Goal: Navigation & Orientation: Find specific page/section

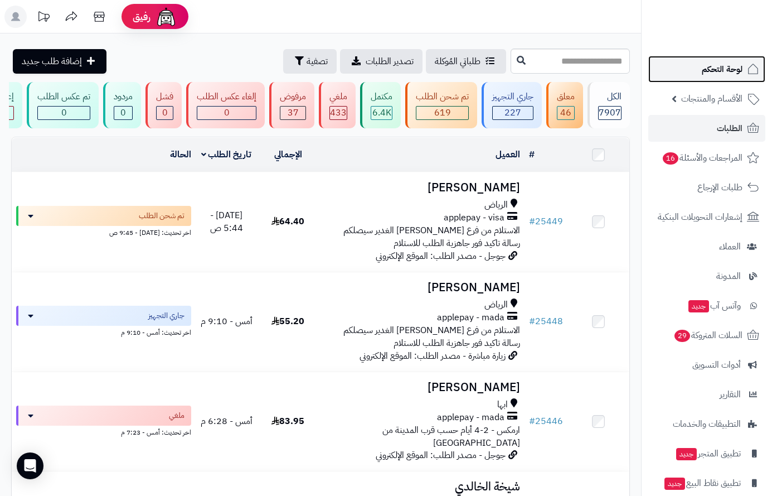
click at [712, 65] on span "لوحة التحكم" at bounding box center [722, 69] width 41 height 16
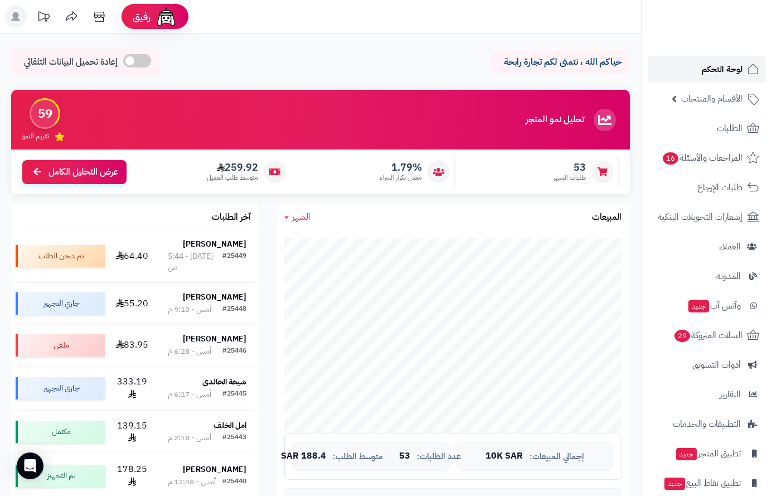
click at [715, 65] on span "لوحة التحكم" at bounding box center [722, 69] width 41 height 16
